Goal: Transaction & Acquisition: Purchase product/service

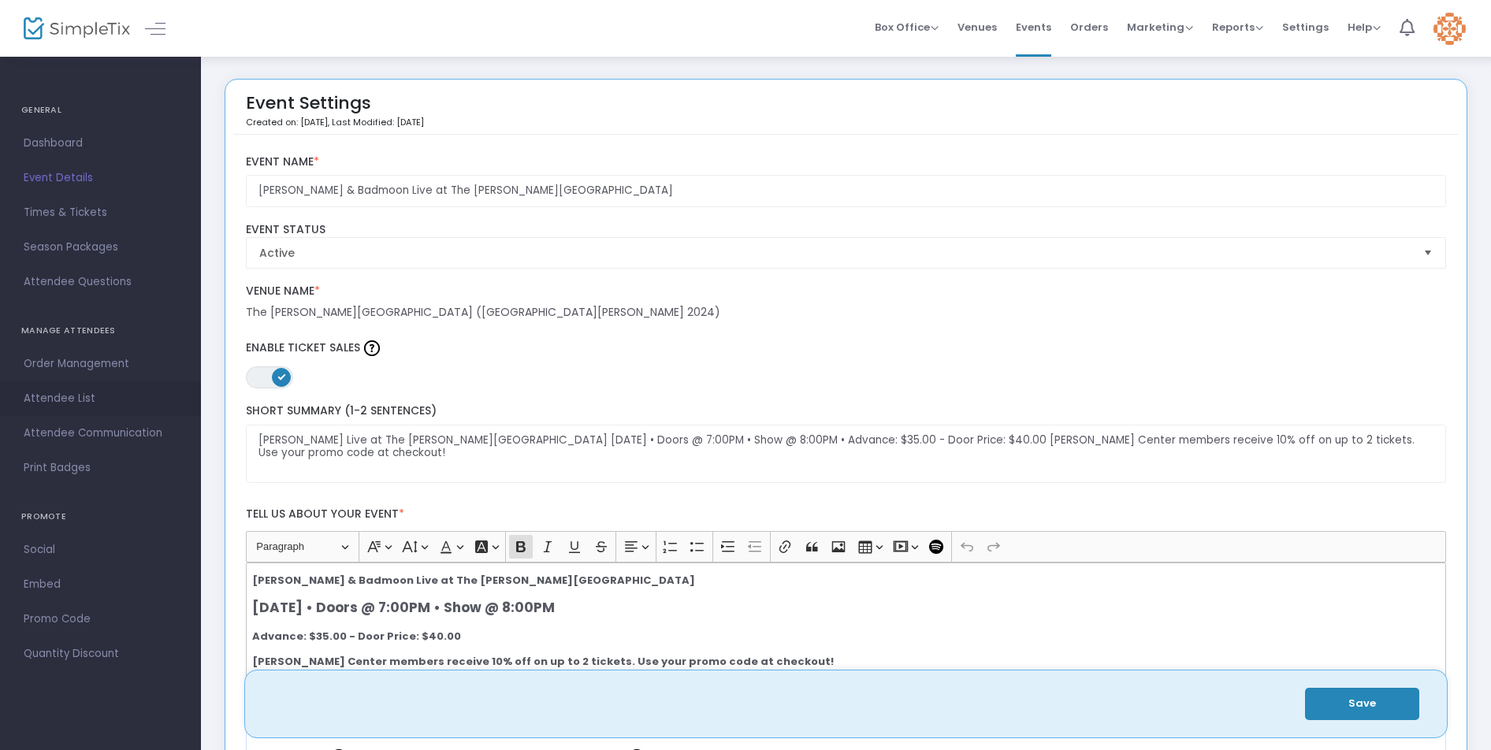
click at [86, 395] on span "Attendee List" at bounding box center [101, 399] width 154 height 20
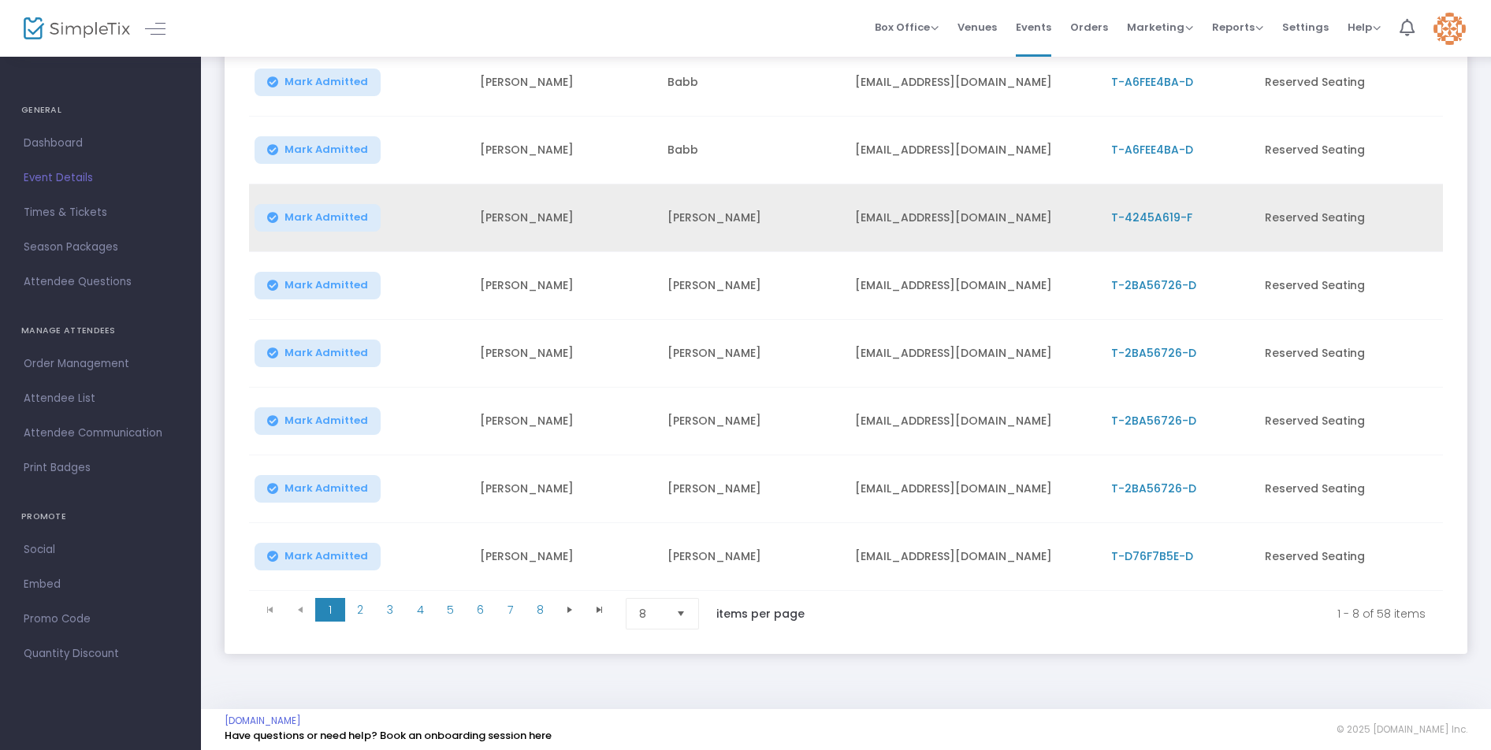
scroll to position [274, 0]
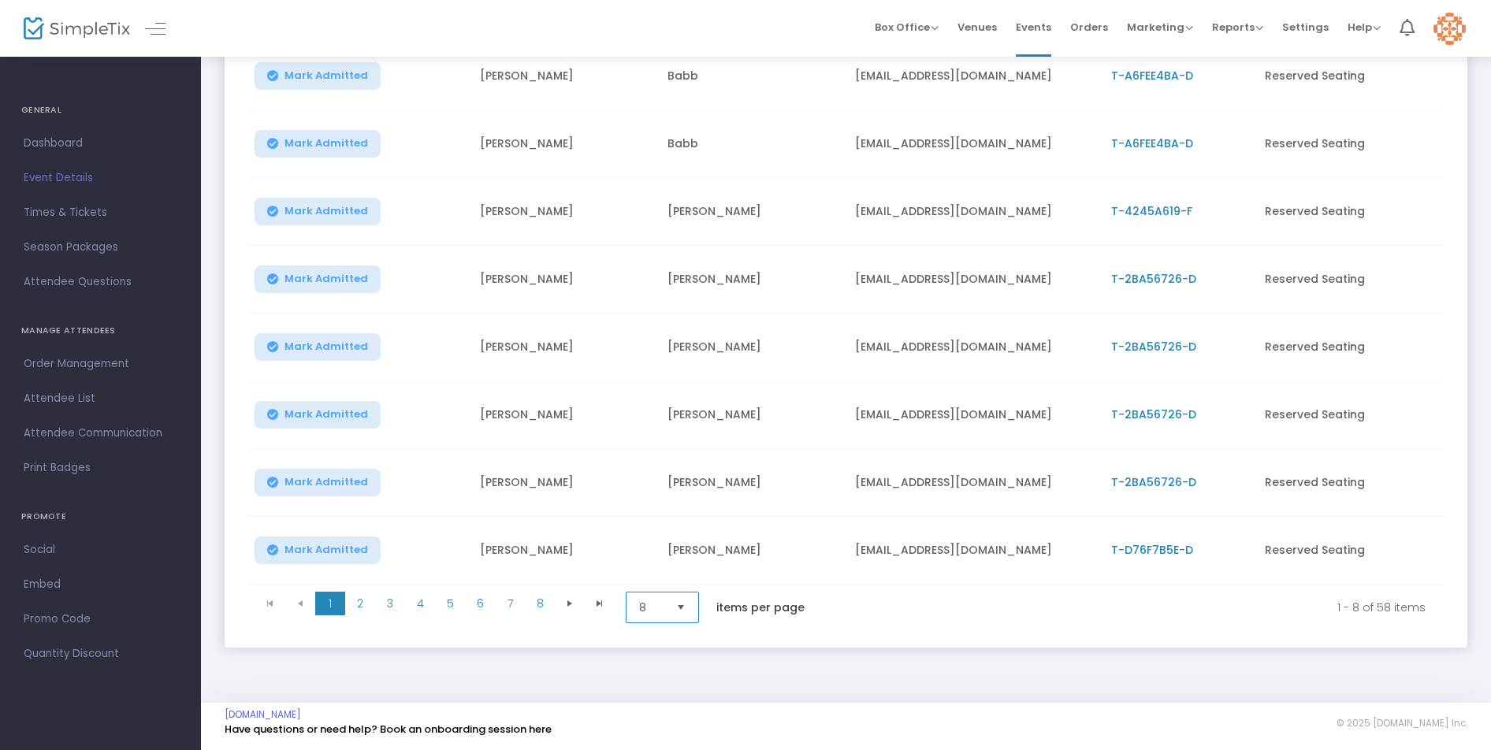
click at [640, 600] on span "8" at bounding box center [651, 608] width 24 height 16
click at [658, 727] on li "100" at bounding box center [664, 734] width 76 height 32
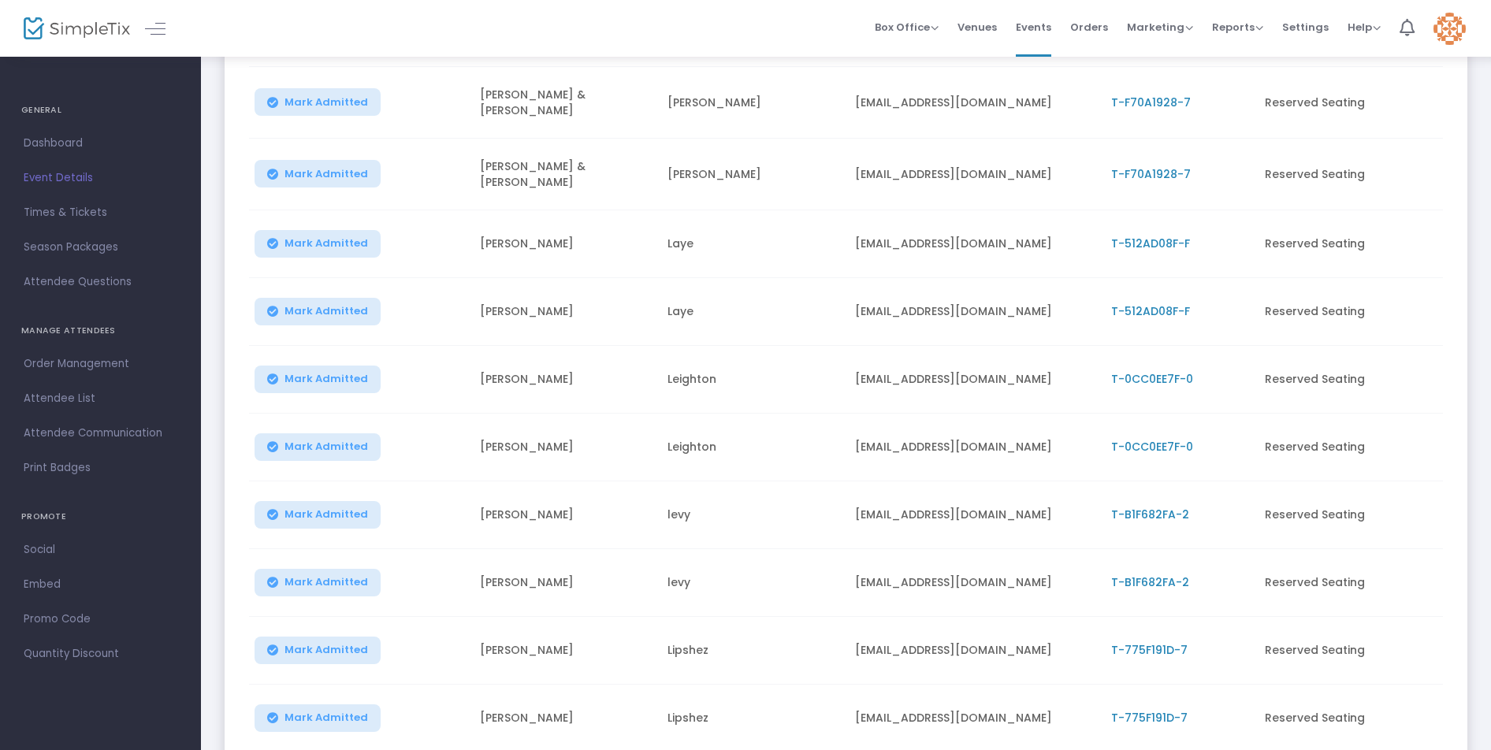
scroll to position [1734, 0]
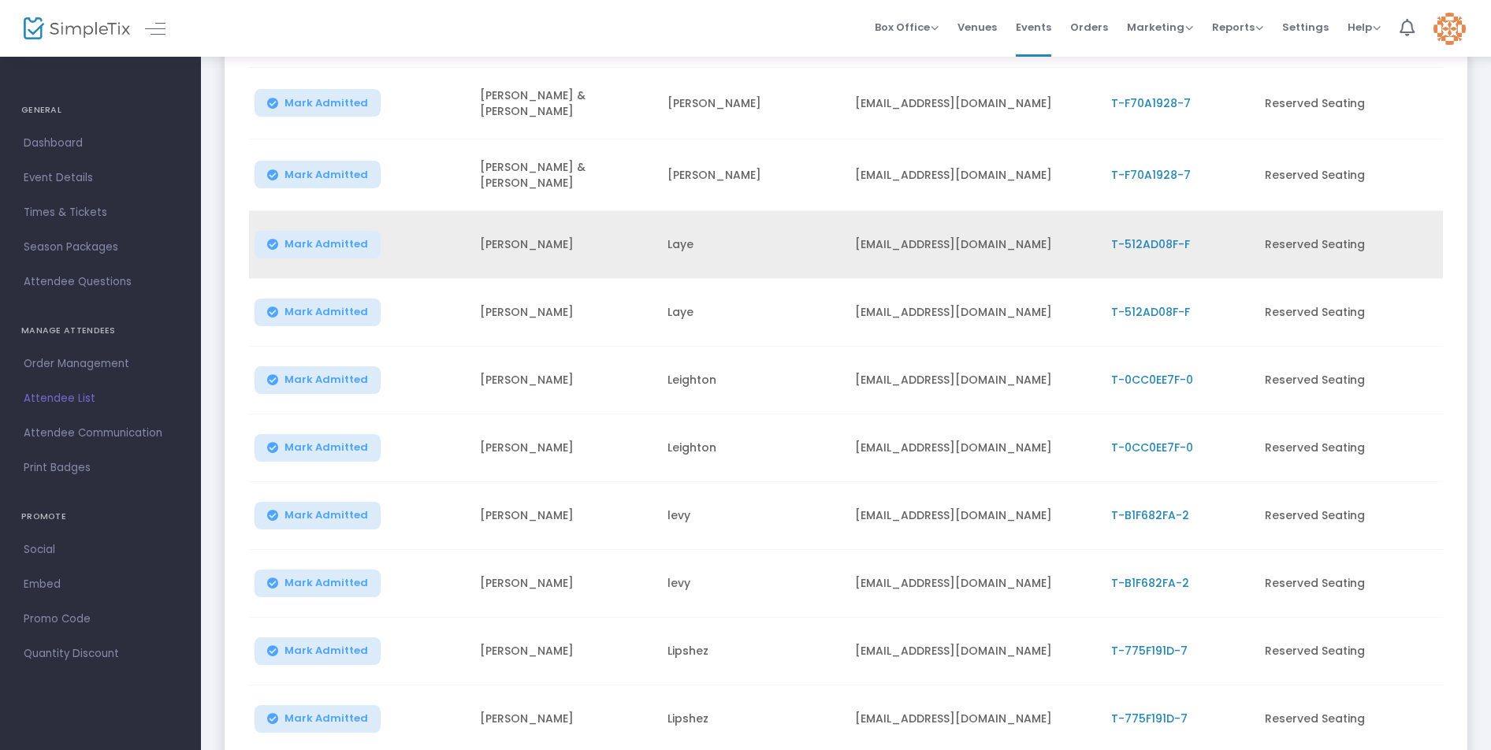
click at [1137, 236] on span "T-512AD08F-F" at bounding box center [1150, 244] width 79 height 16
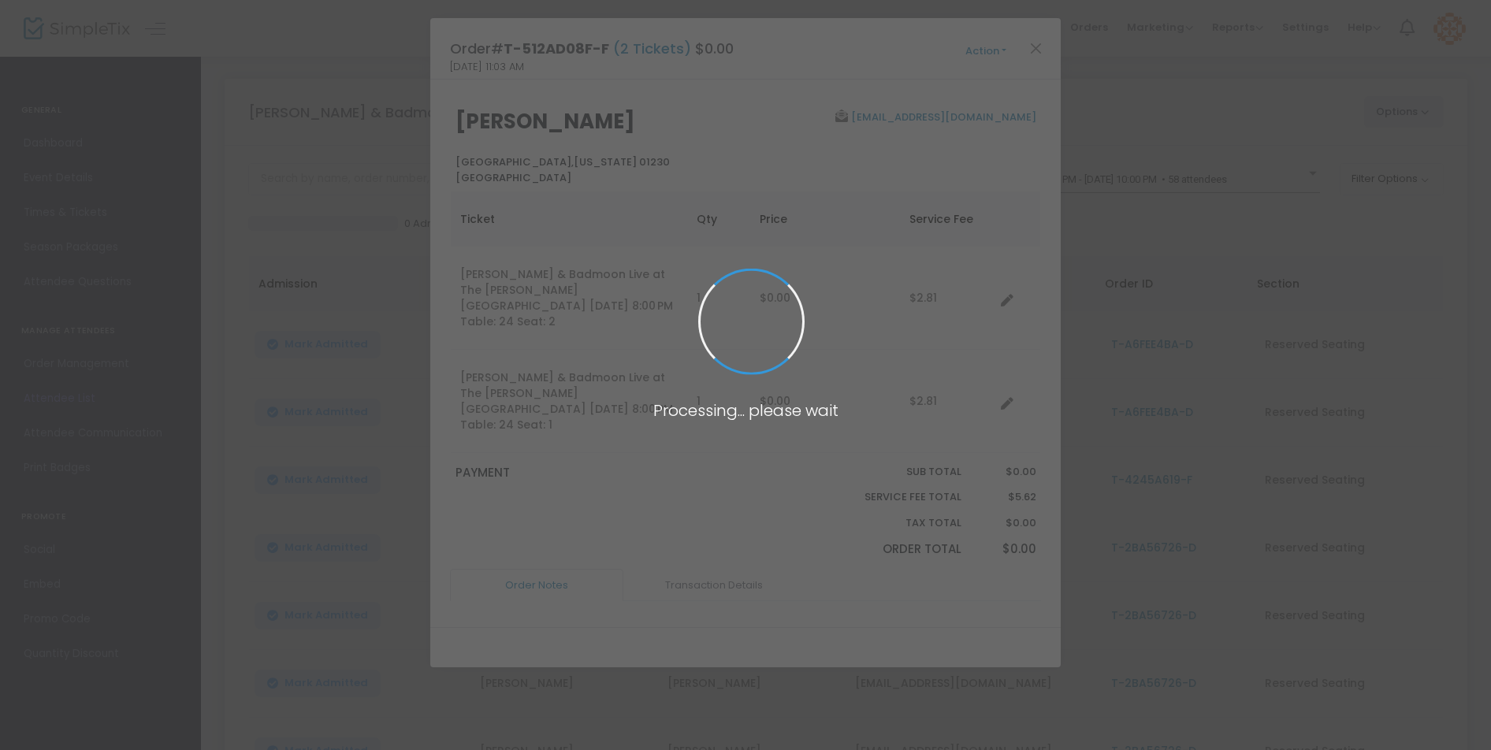
scroll to position [0, 0]
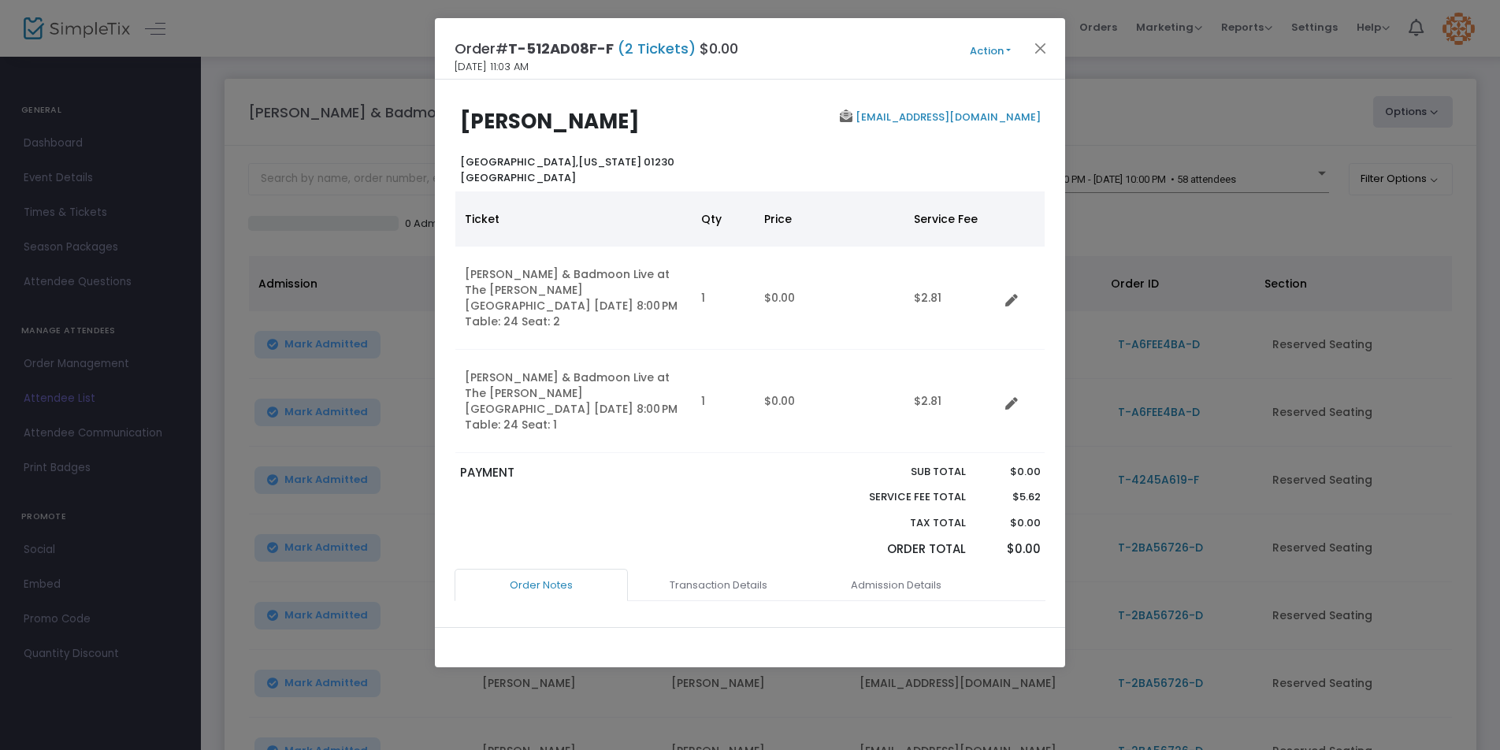
click at [972, 47] on button "Action" at bounding box center [990, 51] width 95 height 17
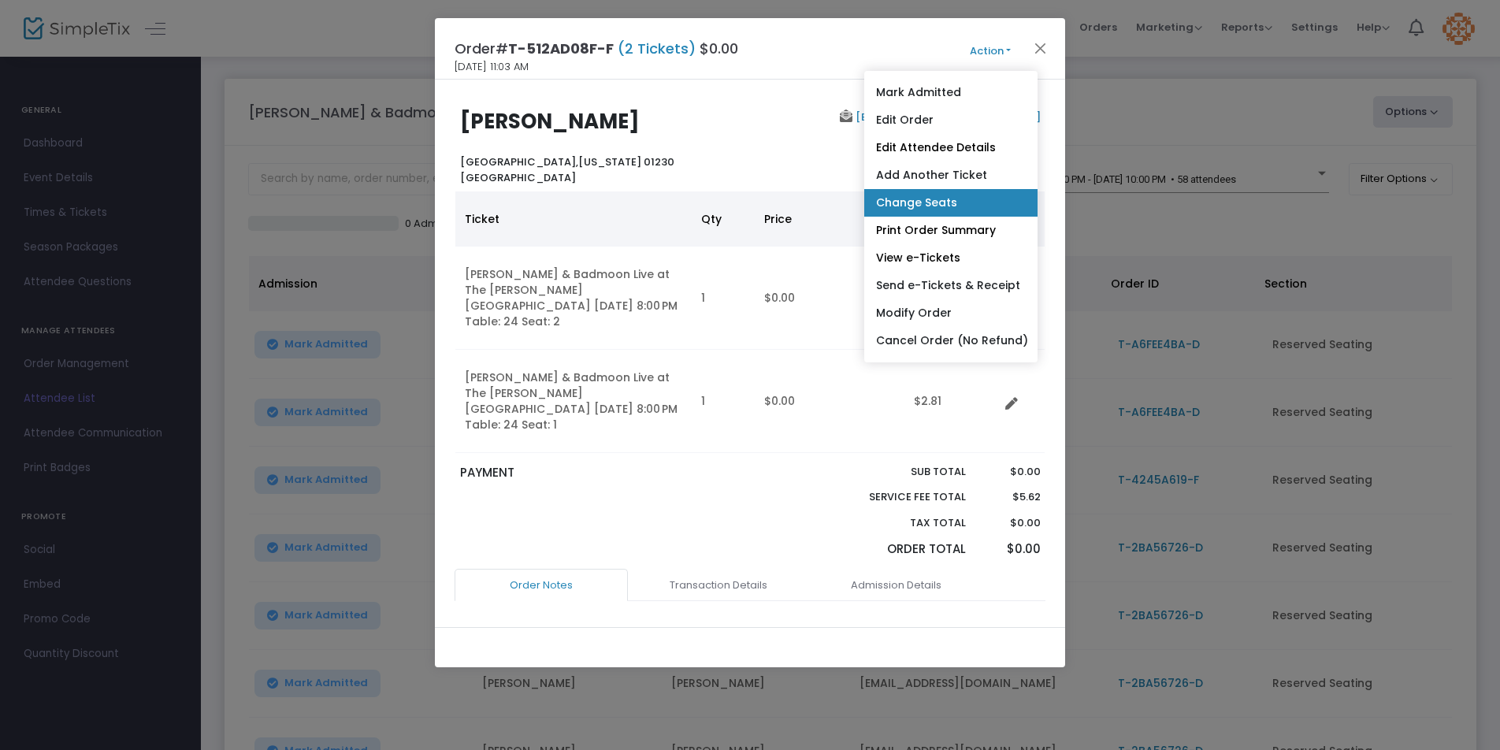
click at [939, 199] on link "Change Seats" at bounding box center [950, 203] width 173 height 28
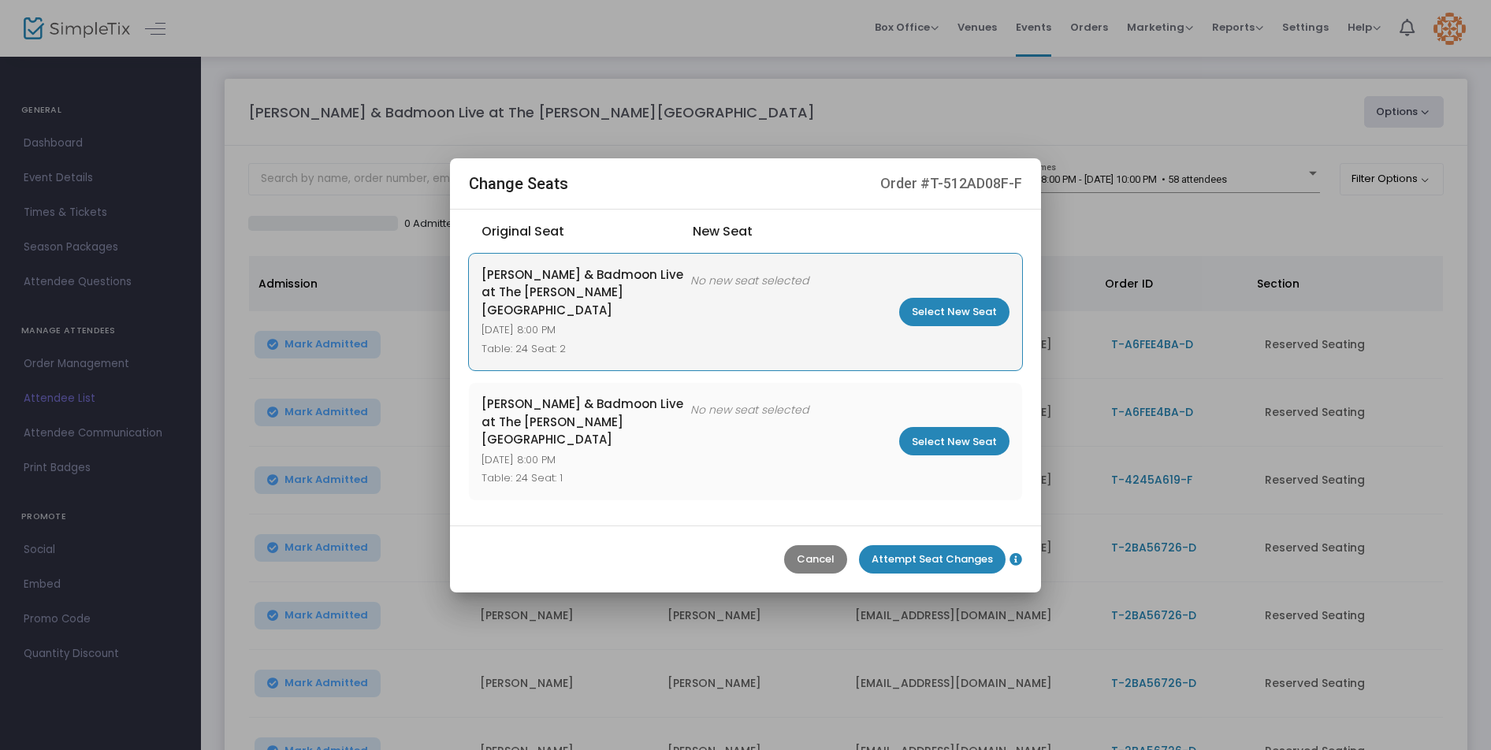
click at [939, 321] on m-button "Select New Seat" at bounding box center [954, 312] width 110 height 28
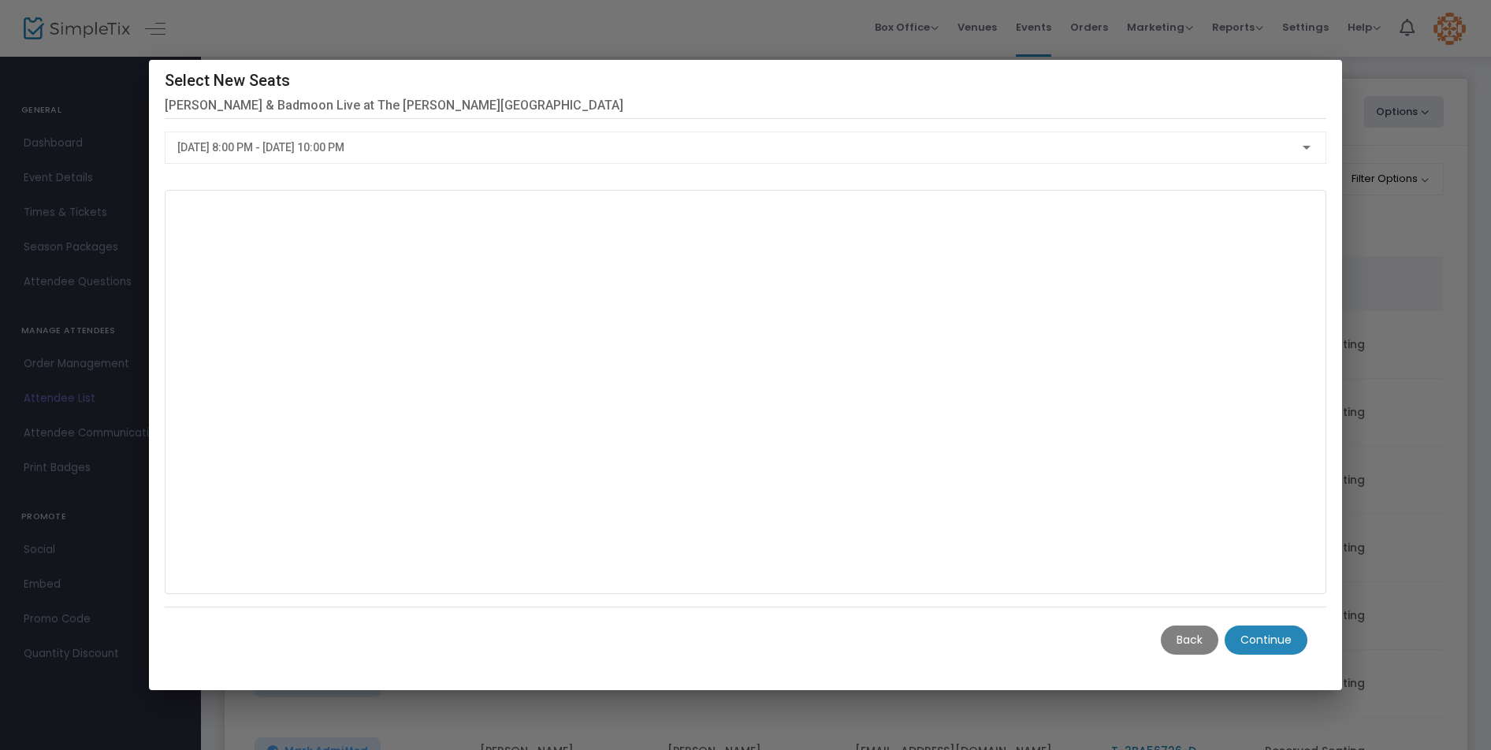
click at [1266, 639] on m-button "Continue" at bounding box center [1266, 640] width 83 height 29
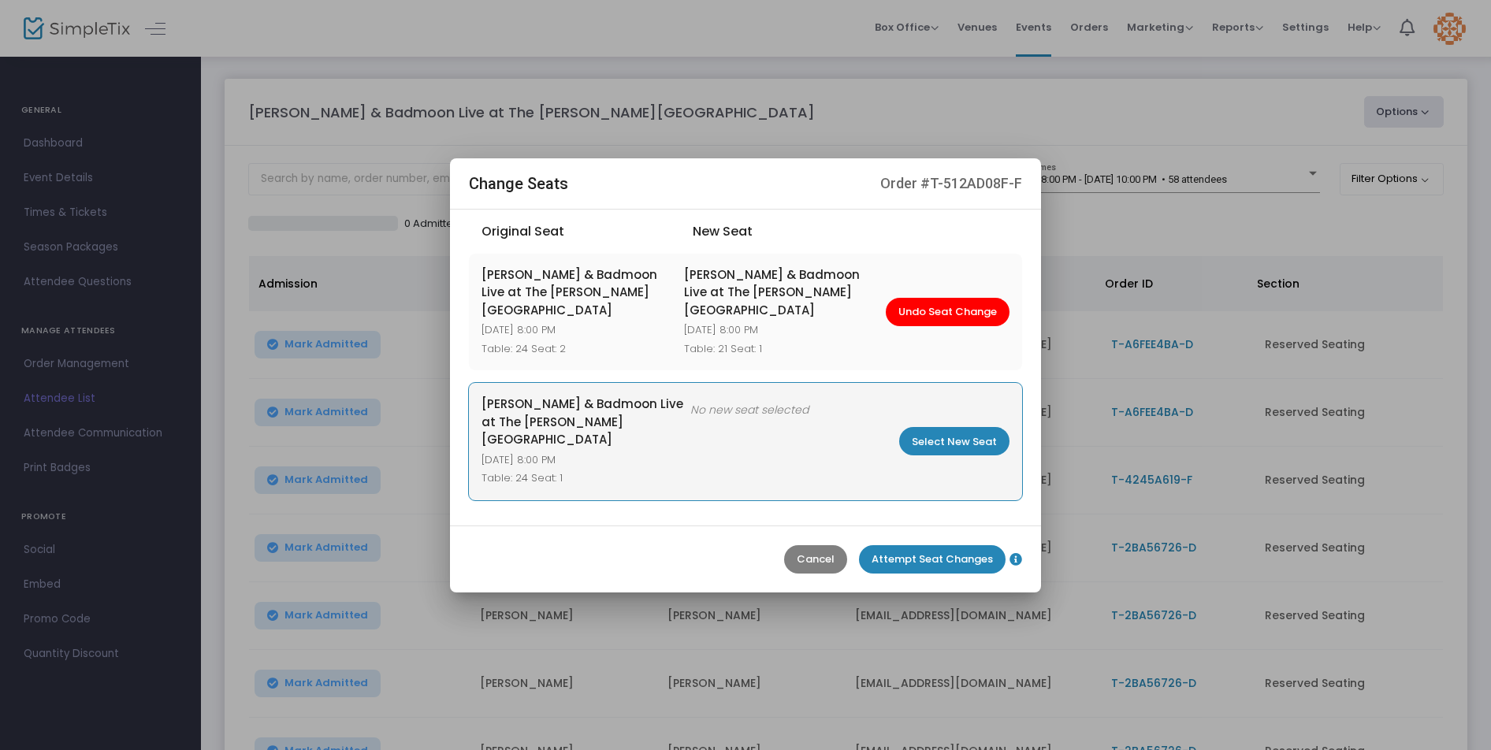
click at [960, 440] on m-button "Select New Seat" at bounding box center [954, 441] width 110 height 28
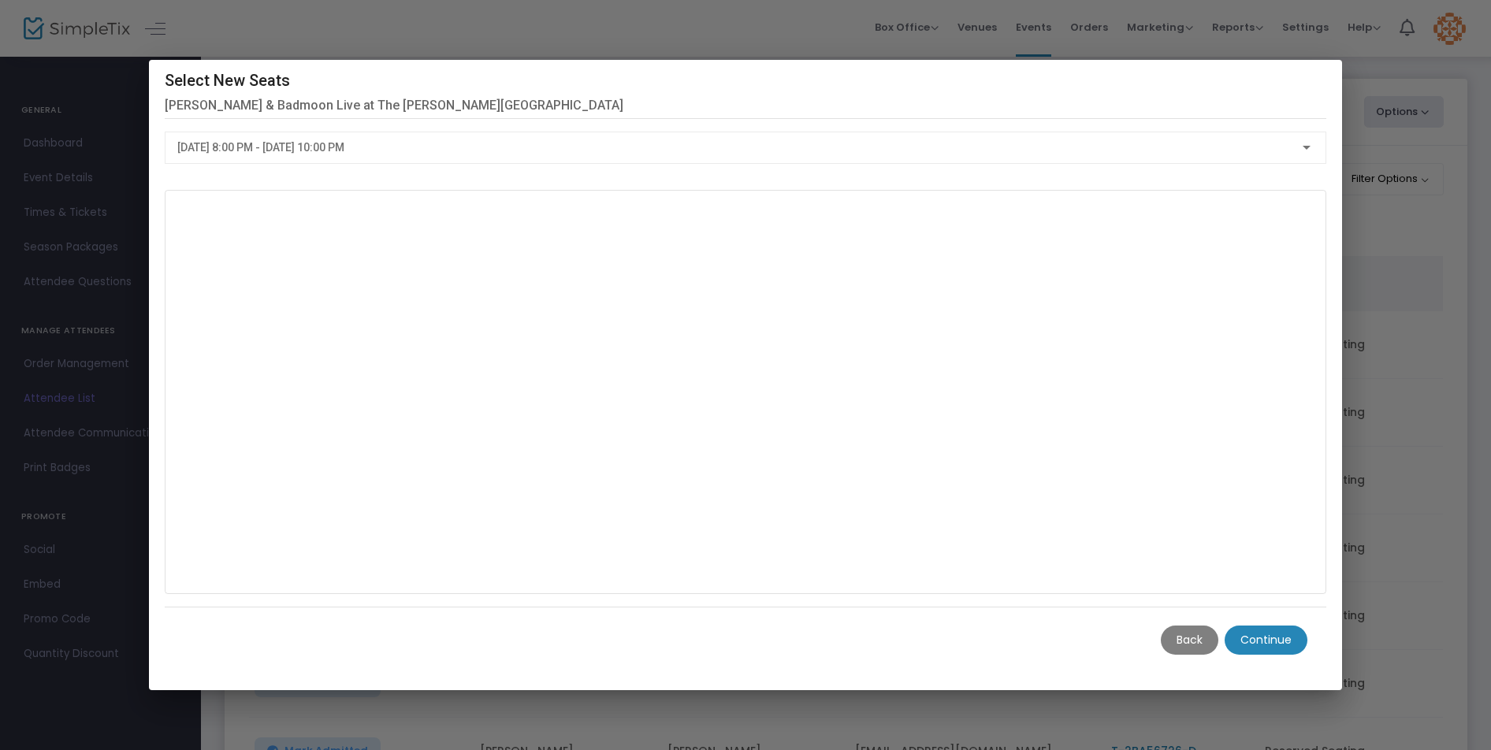
click at [1257, 638] on m-button "Continue" at bounding box center [1266, 640] width 83 height 29
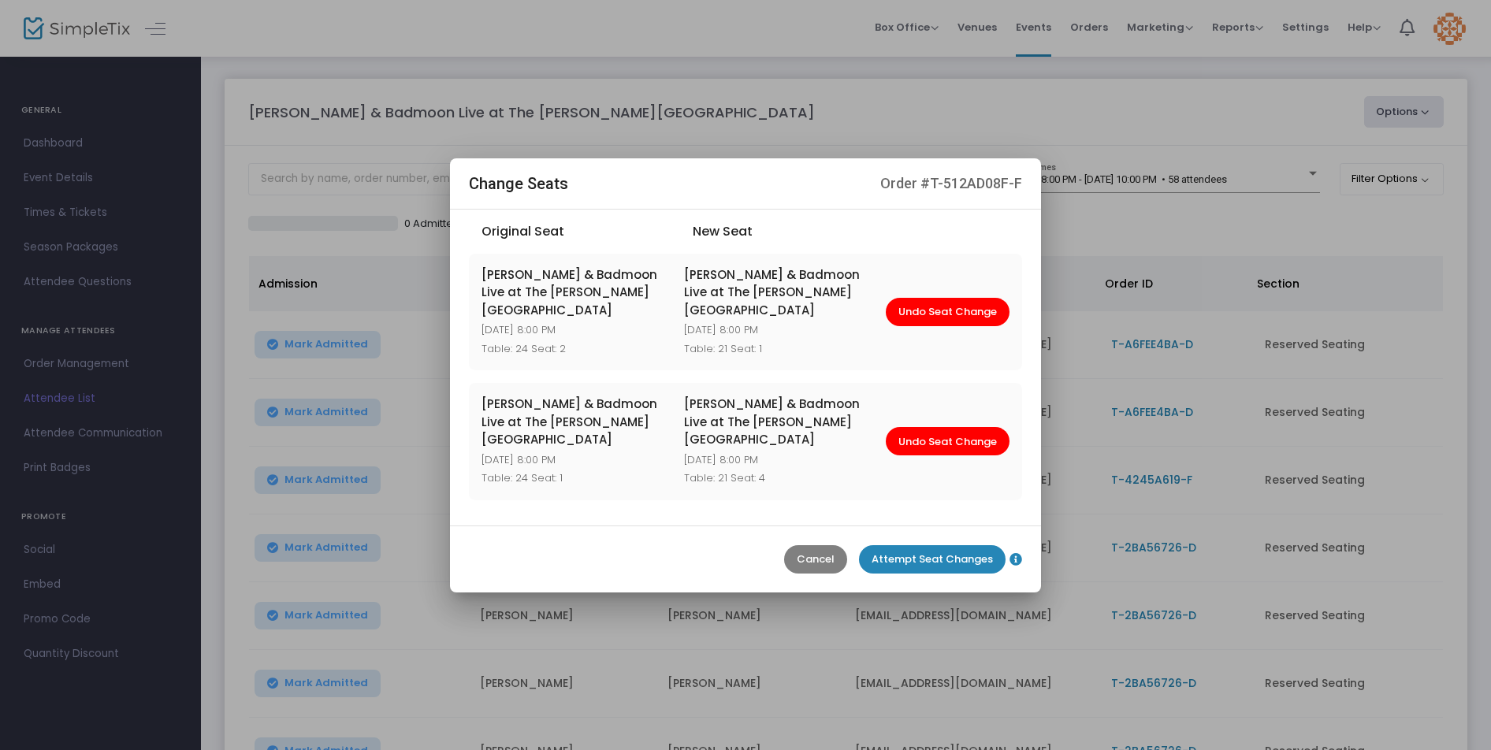
click at [906, 545] on m-button "Attempt Seat Changes" at bounding box center [932, 559] width 147 height 28
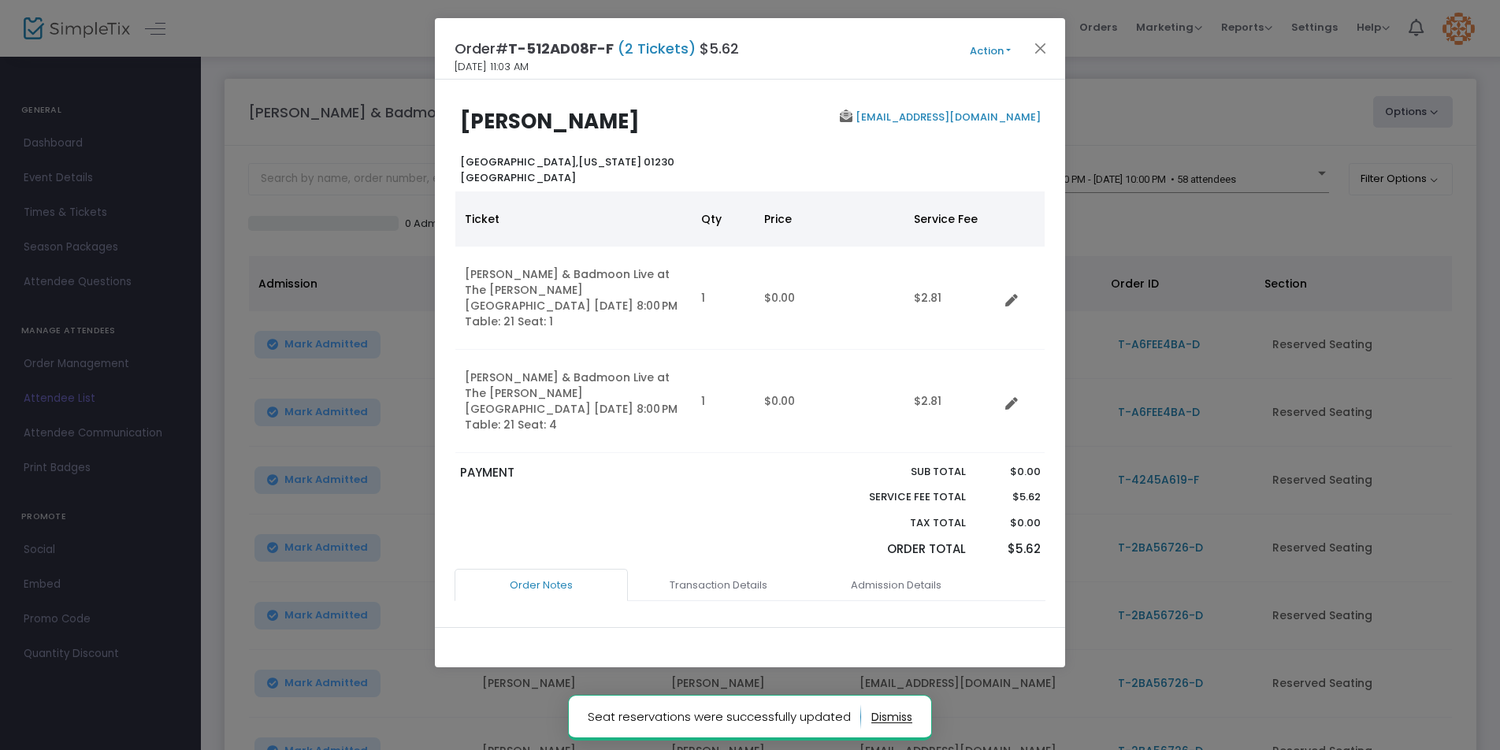
click at [1052, 49] on span "Action Mark Admitted Edit Order Edit Attendee Details Add Another Ticket Change…" at bounding box center [1020, 48] width 91 height 17
click at [1037, 53] on button "Close" at bounding box center [1041, 48] width 20 height 20
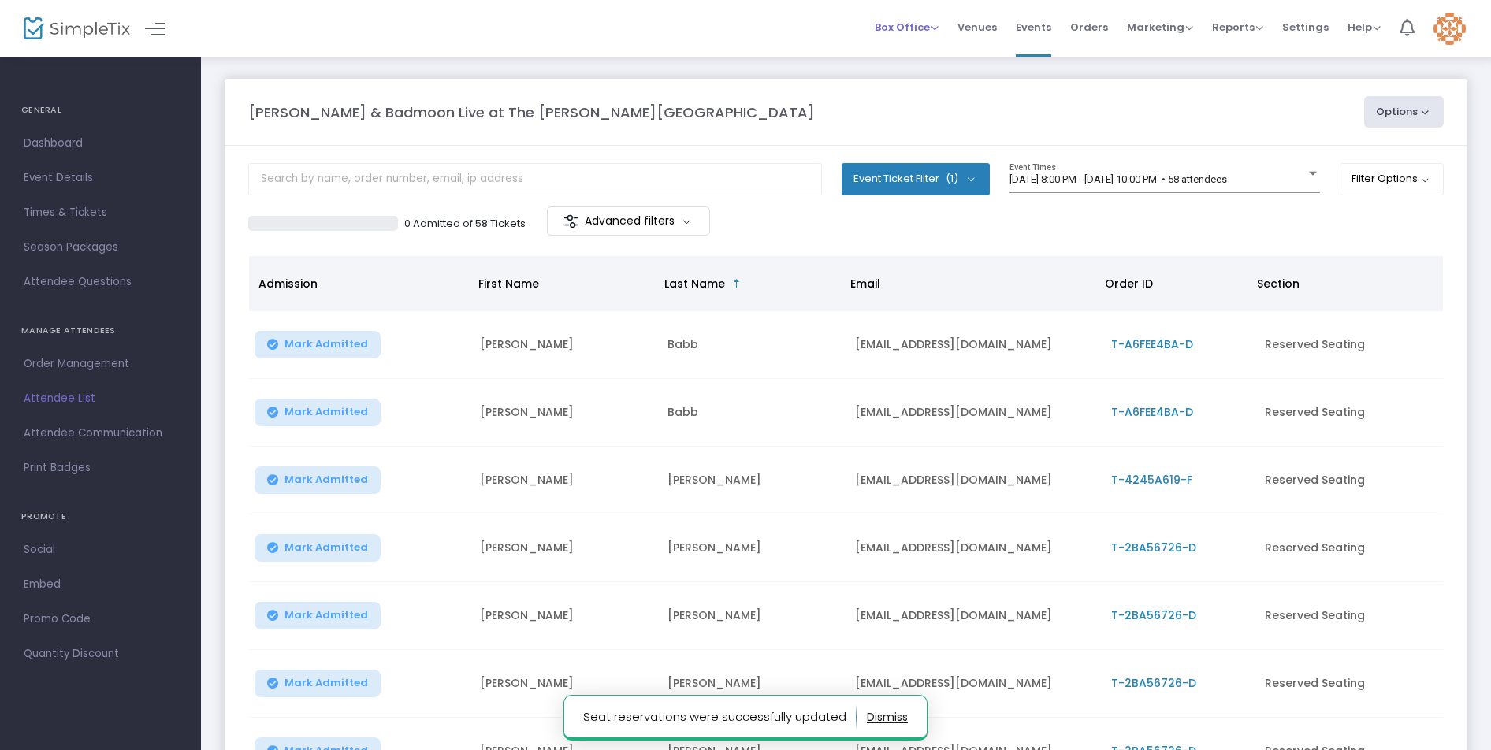
click at [936, 29] on span "Box Office" at bounding box center [907, 27] width 64 height 15
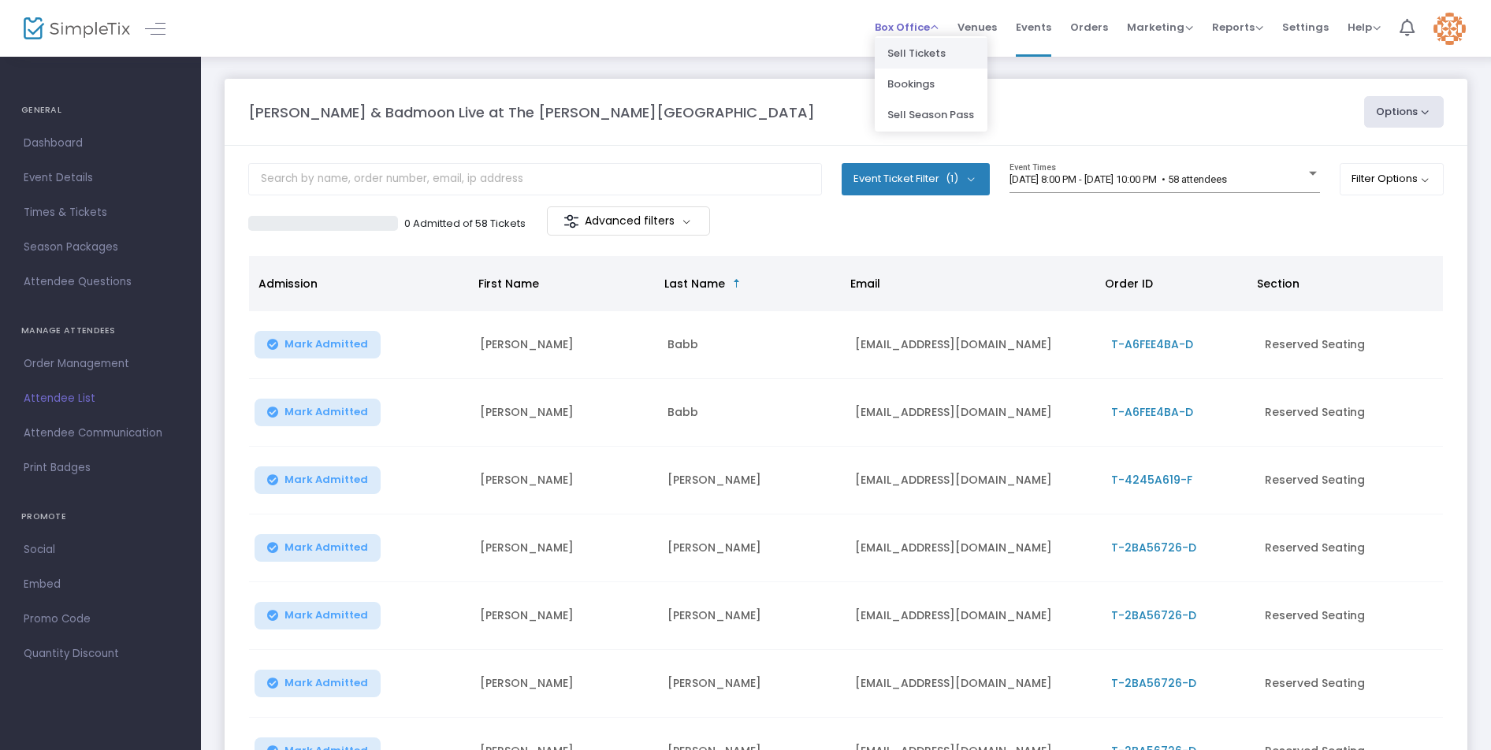
click at [932, 55] on li "Sell Tickets" at bounding box center [931, 53] width 113 height 31
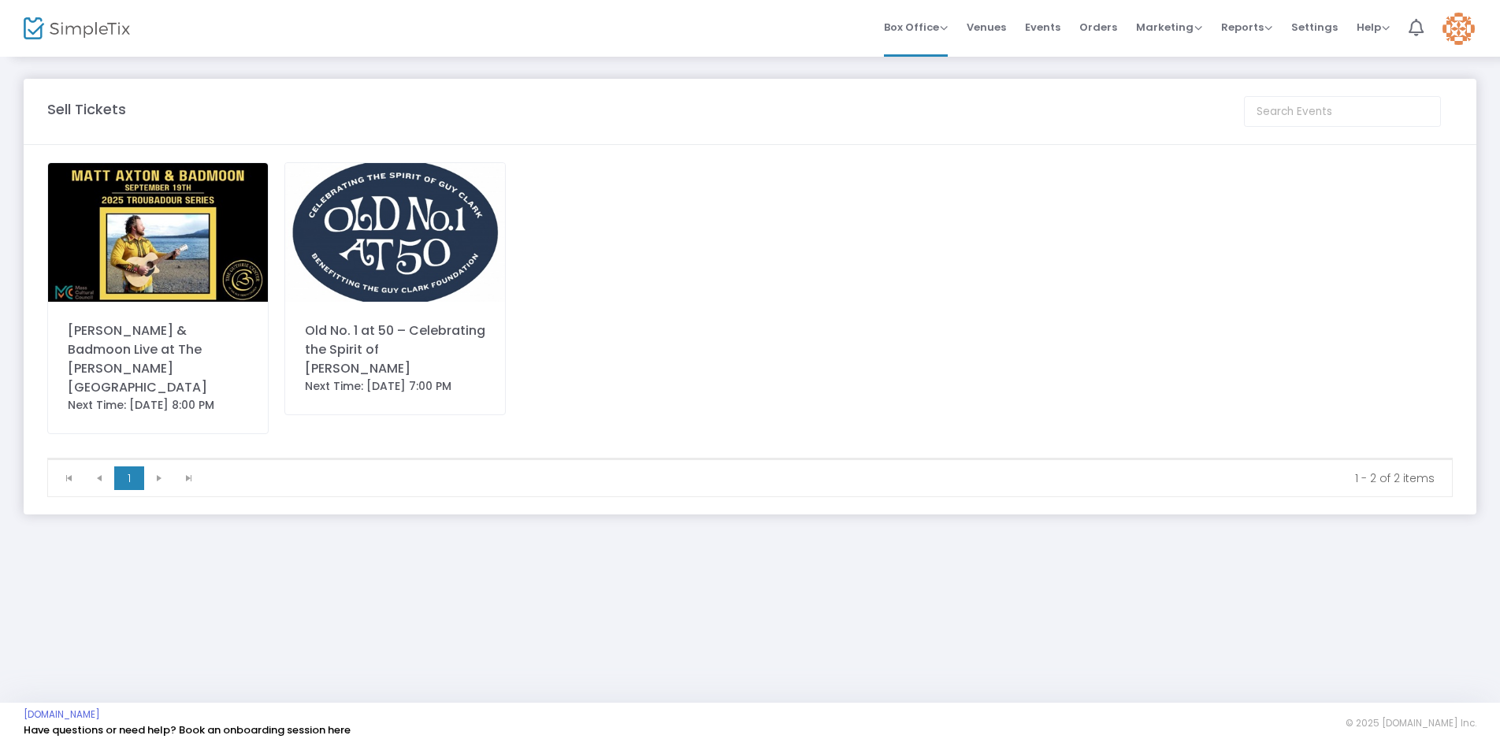
click at [169, 300] on img at bounding box center [158, 232] width 220 height 139
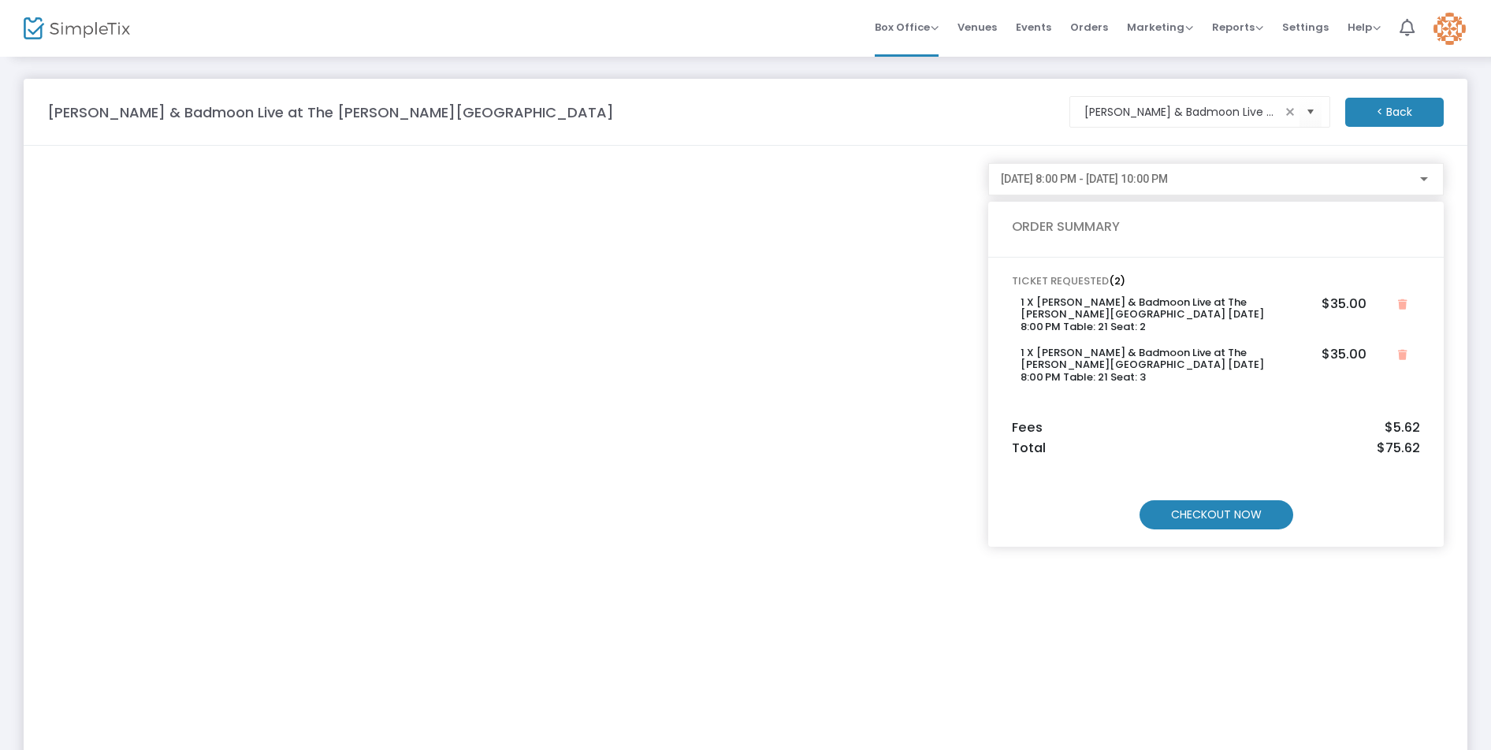
click at [1211, 500] on m-button "CHECKOUT NOW" at bounding box center [1217, 514] width 154 height 29
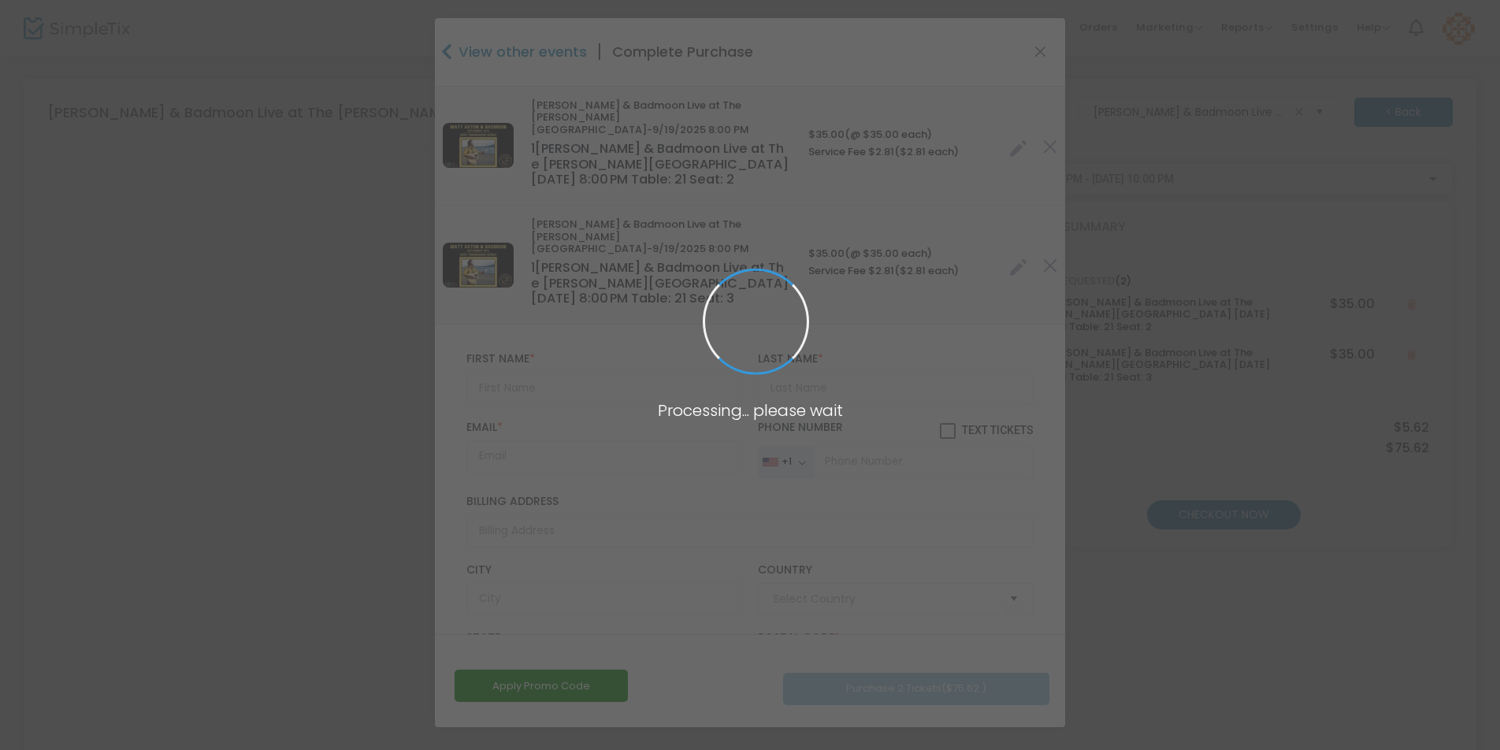
type input "[GEOGRAPHIC_DATA]"
type input "[US_STATE]"
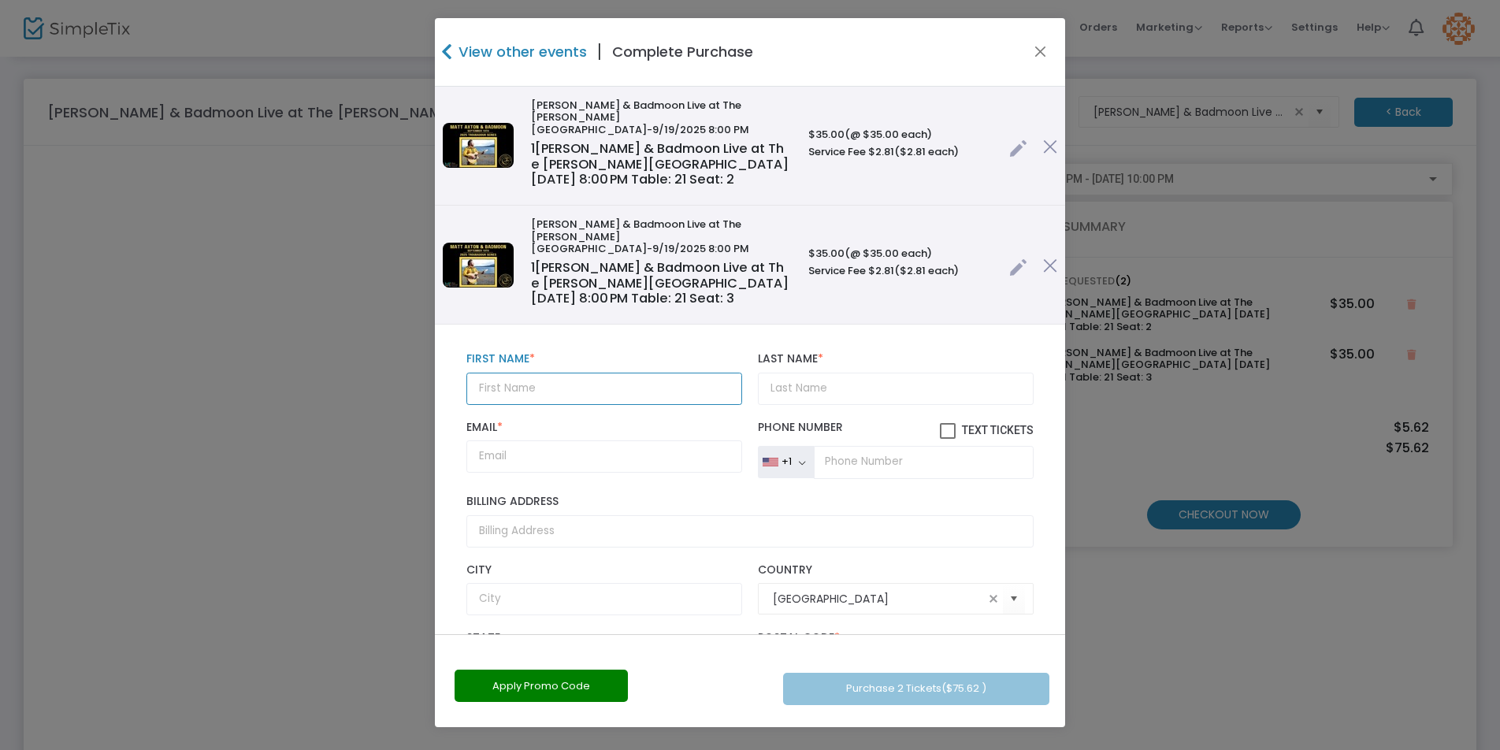
click at [595, 373] on input "text" at bounding box center [605, 389] width 276 height 32
click at [849, 374] on input "Last Name *" at bounding box center [896, 389] width 276 height 32
click at [601, 373] on input "[PERSON_NAME]" at bounding box center [605, 389] width 276 height 32
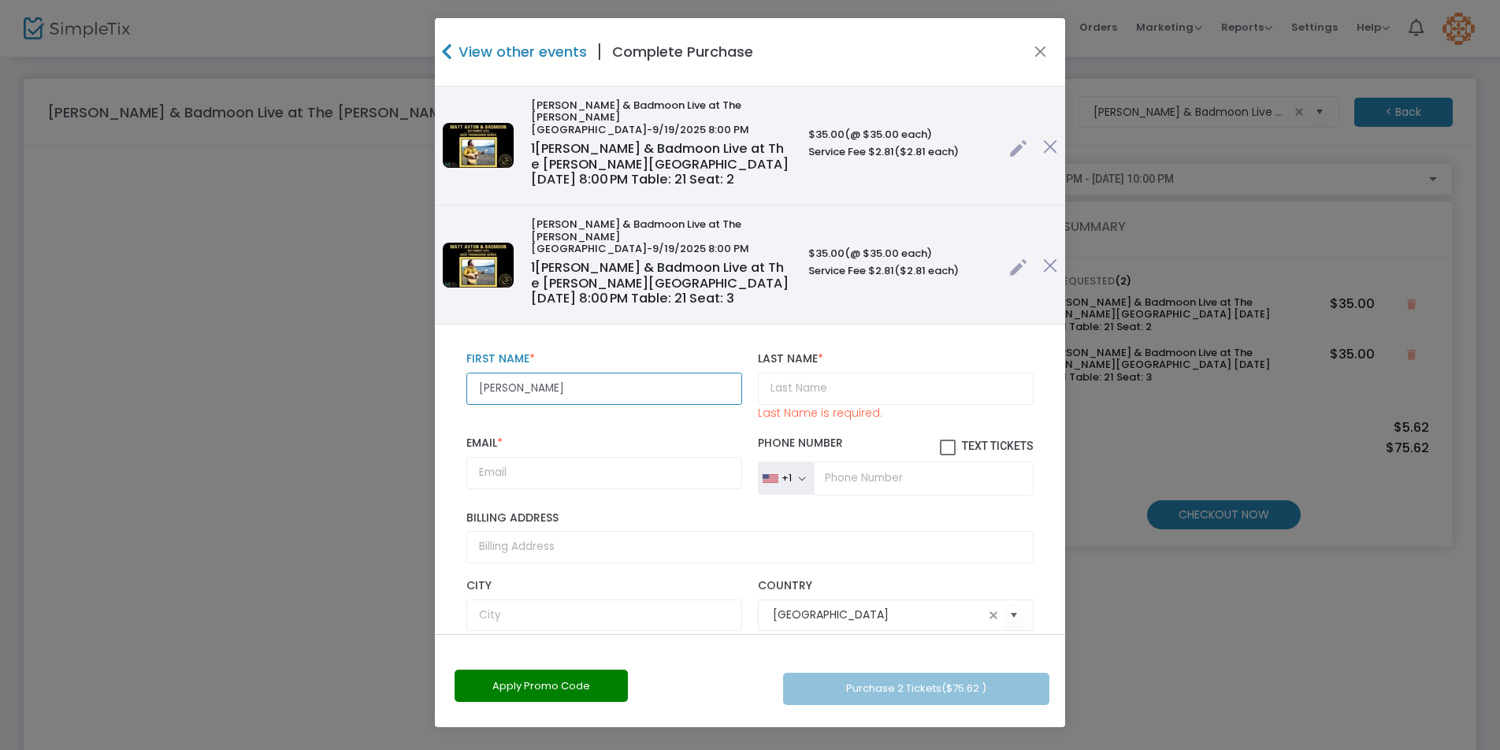
type input "[PERSON_NAME]"
click at [869, 373] on input "Last Name *" at bounding box center [896, 389] width 276 height 32
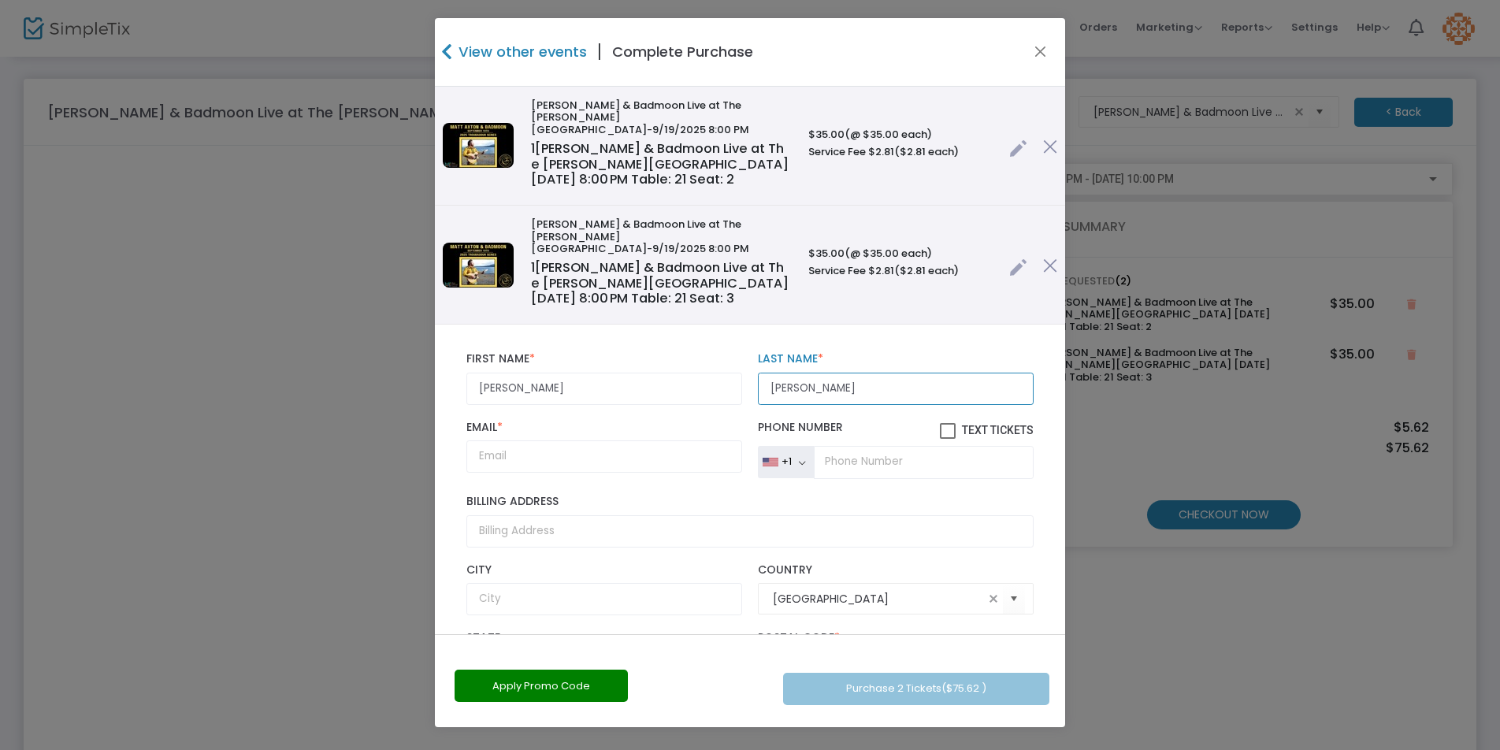
type input "[PERSON_NAME]"
click at [630, 441] on input "Email *" at bounding box center [605, 457] width 276 height 32
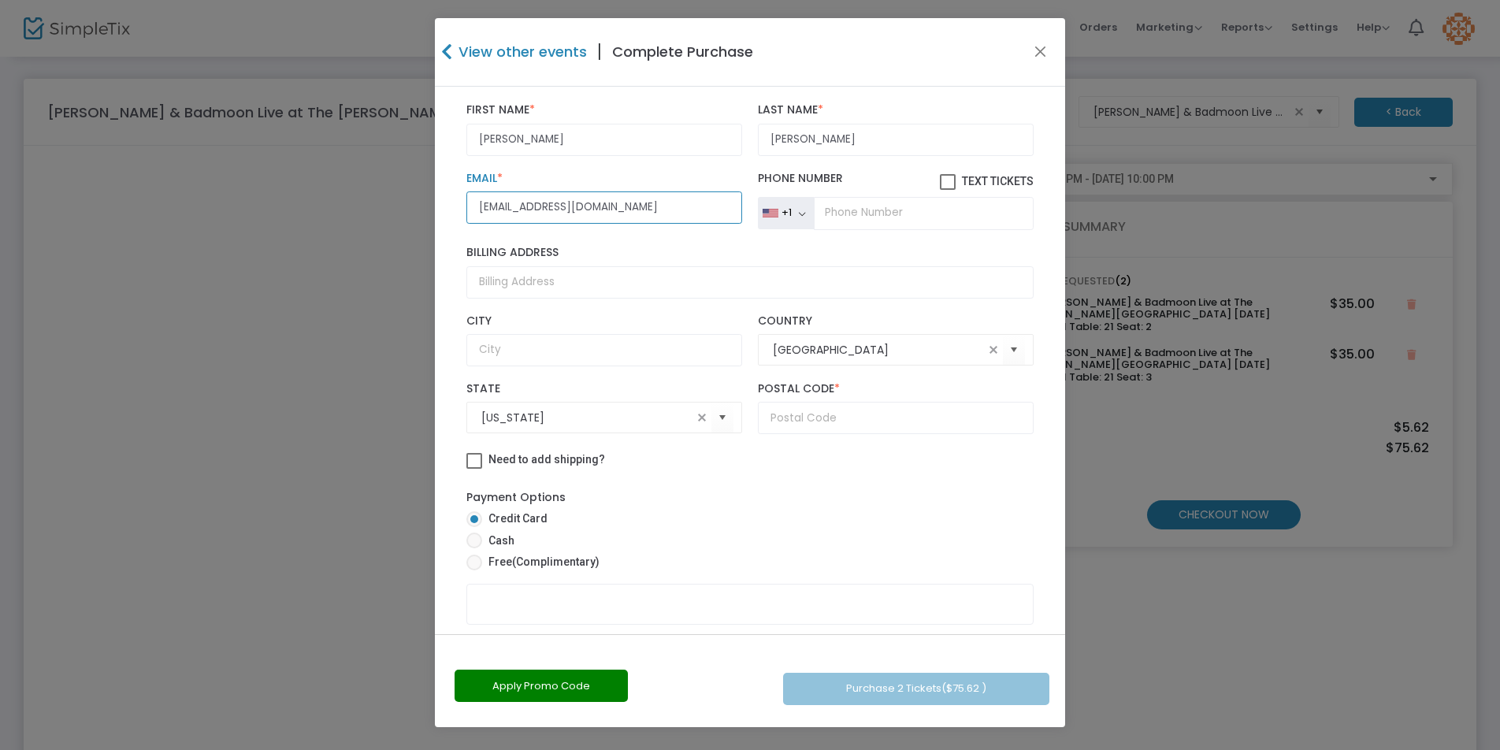
scroll to position [269, 0]
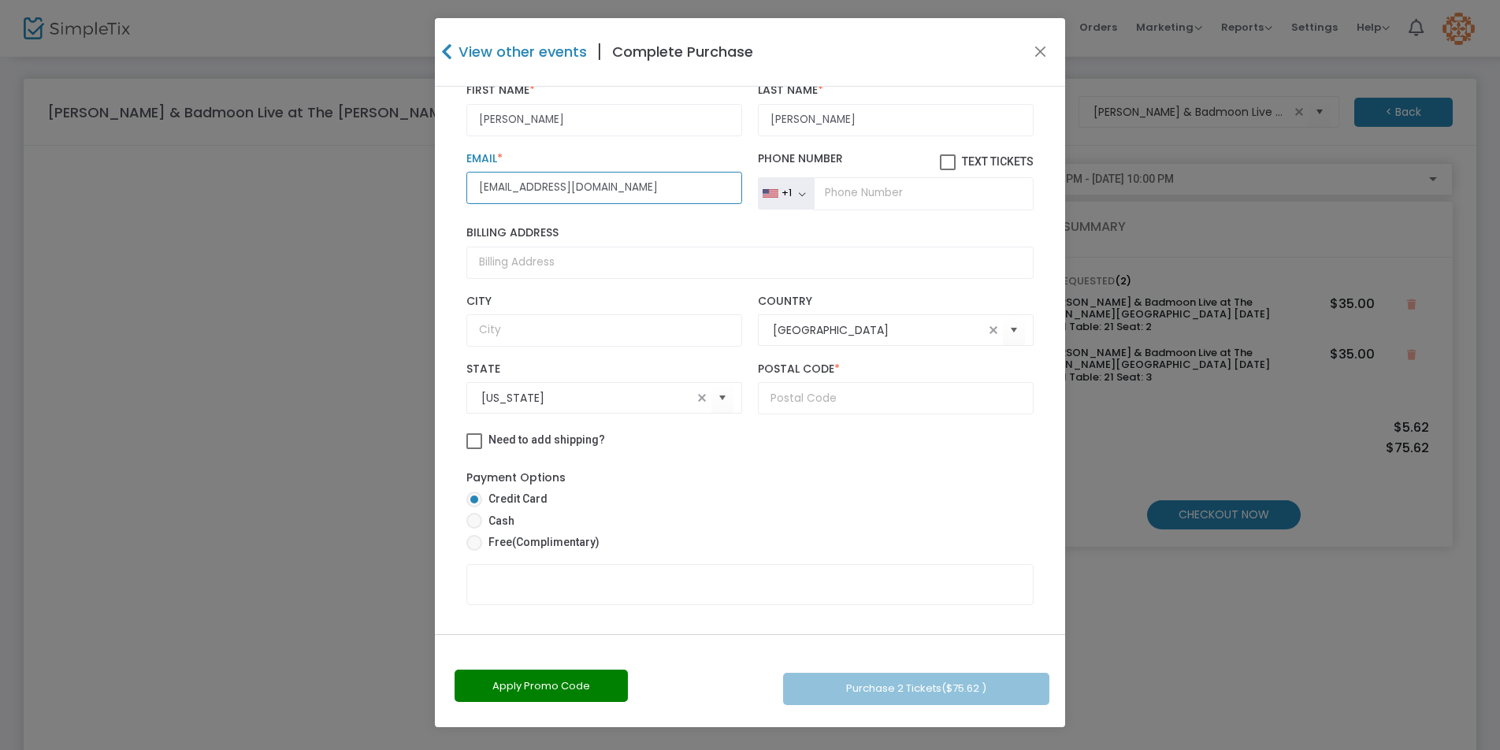
type input "[EMAIL_ADDRESS][DOMAIN_NAME]"
click at [785, 382] on input "text" at bounding box center [896, 398] width 276 height 32
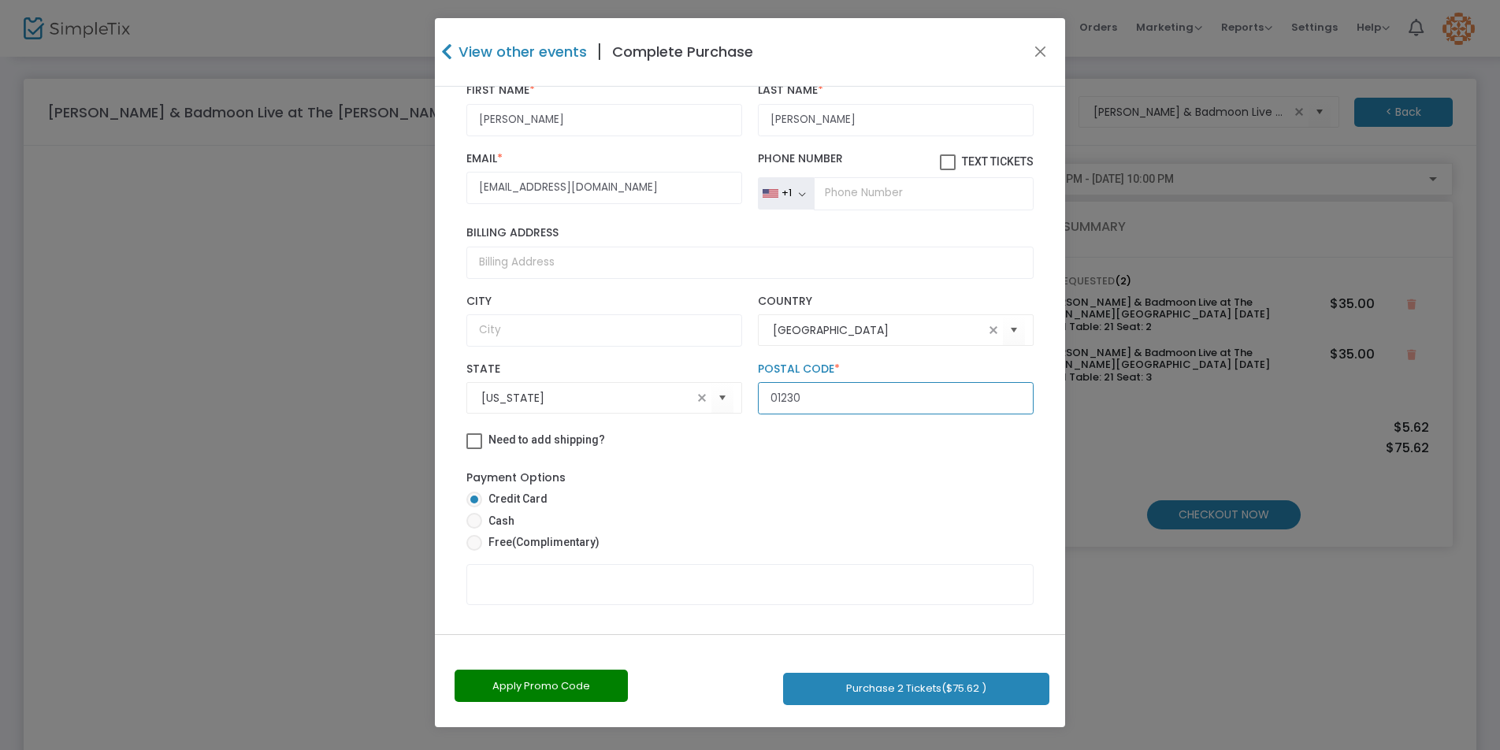
type input "01230"
click at [483, 534] on span "Free (Complimentary)" at bounding box center [540, 542] width 117 height 17
click at [474, 551] on input "Free (Complimentary)" at bounding box center [474, 551] width 1 height 1
radio input "true"
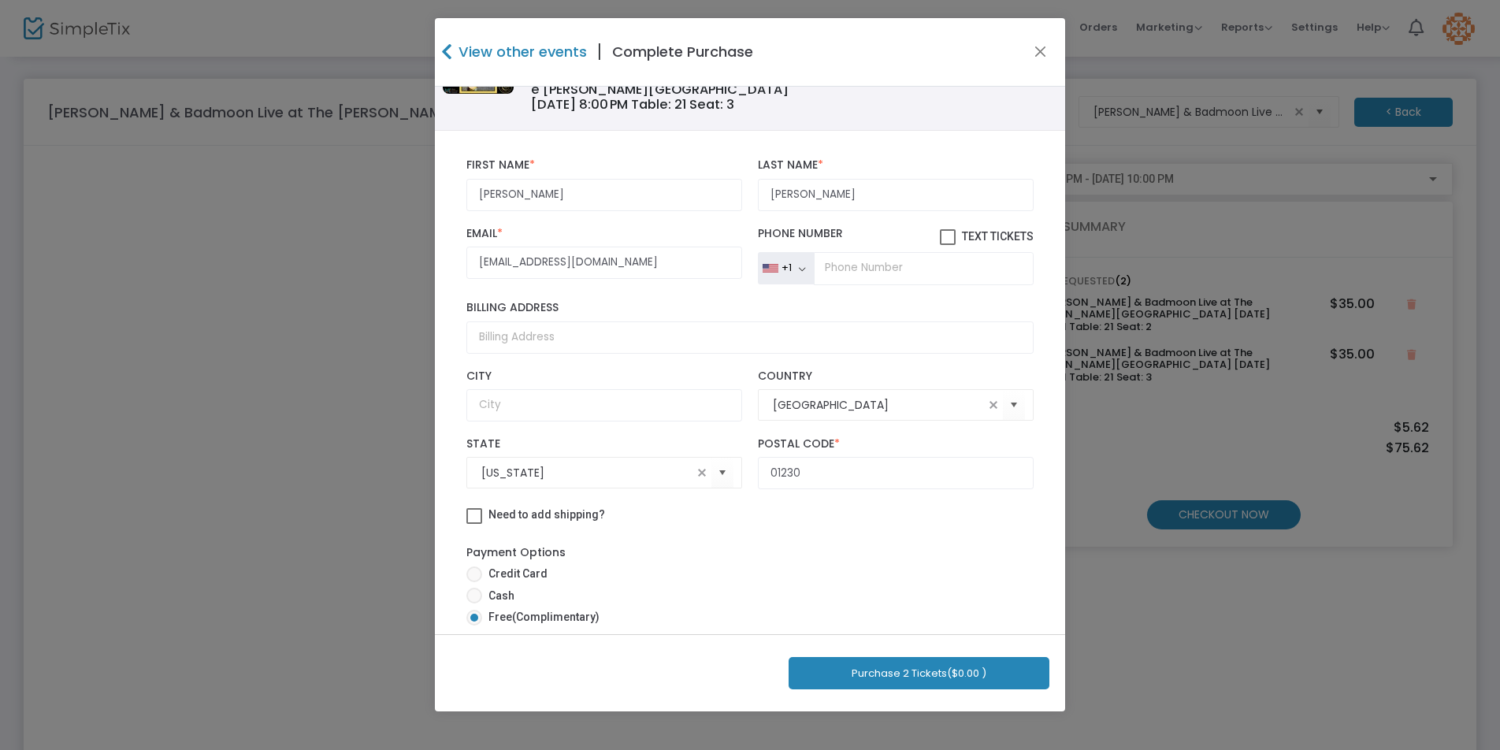
click at [917, 671] on button "Purchase 2 Tickets ($0.00 )" at bounding box center [919, 673] width 261 height 32
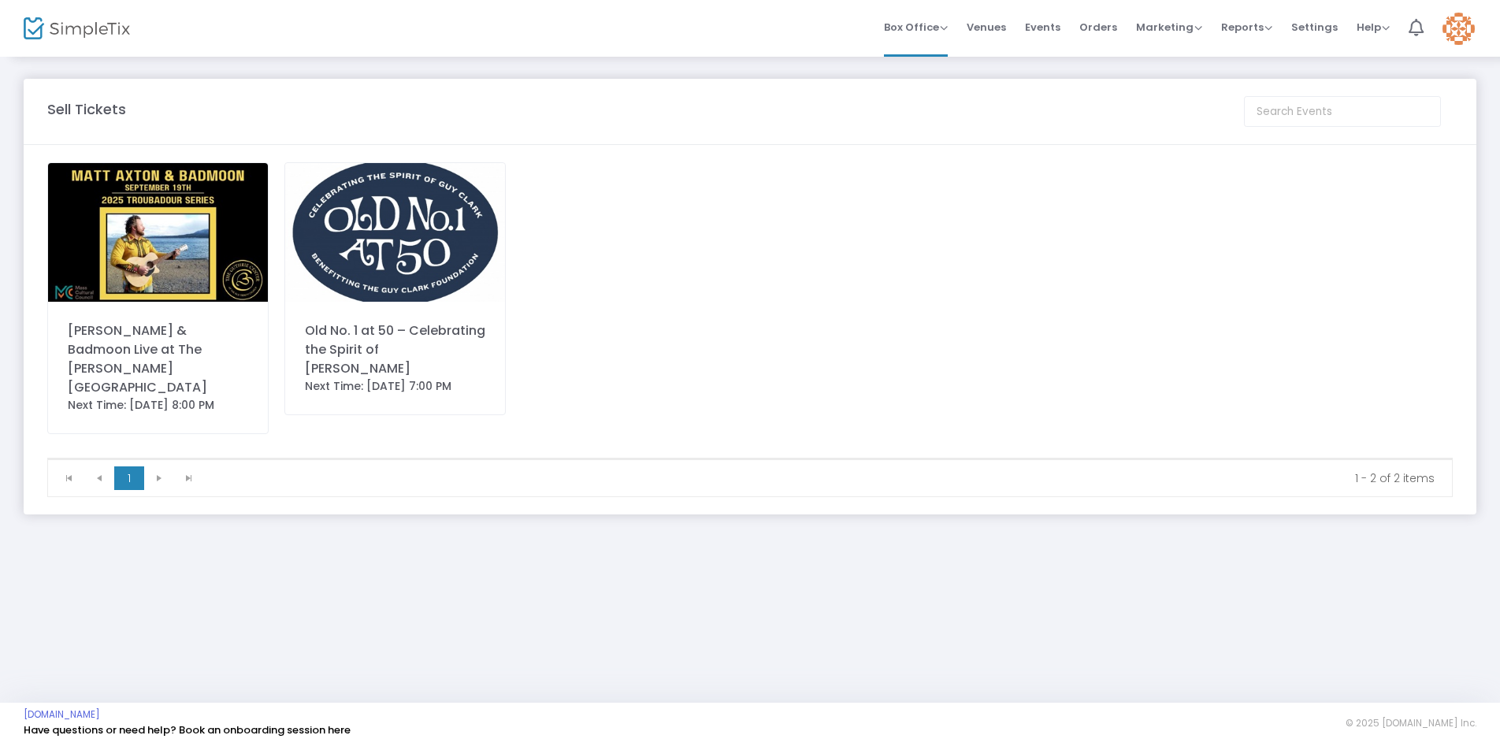
click at [70, 30] on img at bounding box center [77, 28] width 106 height 23
